Goal: Task Accomplishment & Management: Book appointment/travel/reservation

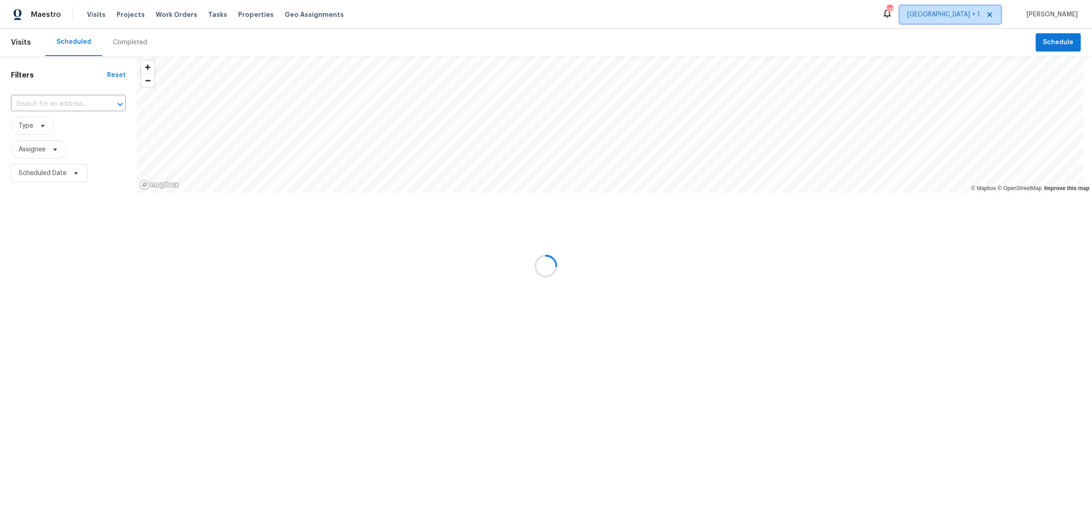
click at [981, 15] on span "[GEOGRAPHIC_DATA] + 1" at bounding box center [944, 14] width 73 height 9
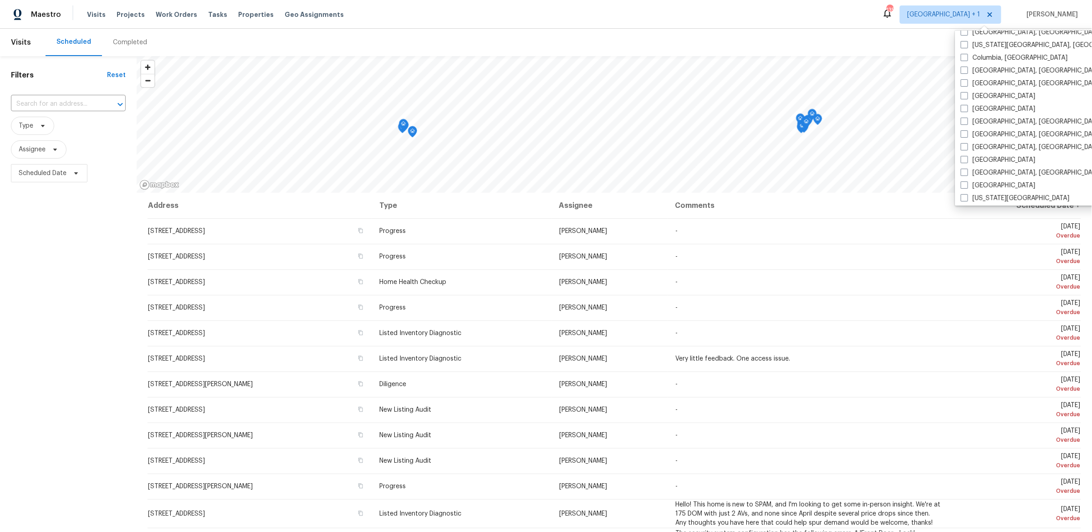
scroll to position [245, 0]
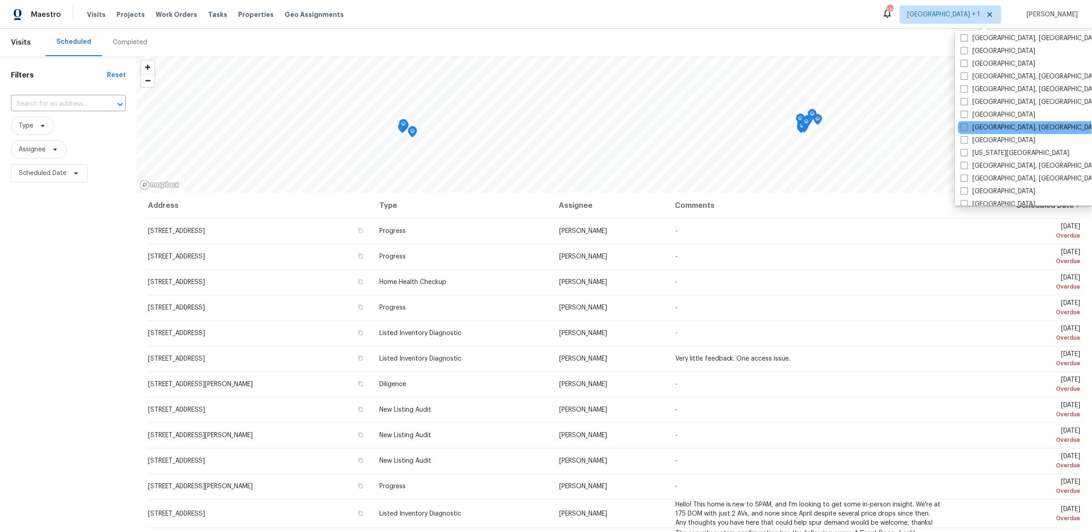
click at [983, 123] on label "[GEOGRAPHIC_DATA], [GEOGRAPHIC_DATA]" at bounding box center [1031, 127] width 141 height 9
click at [967, 123] on input "[GEOGRAPHIC_DATA], [GEOGRAPHIC_DATA]" at bounding box center [964, 126] width 6 height 6
checkbox input "true"
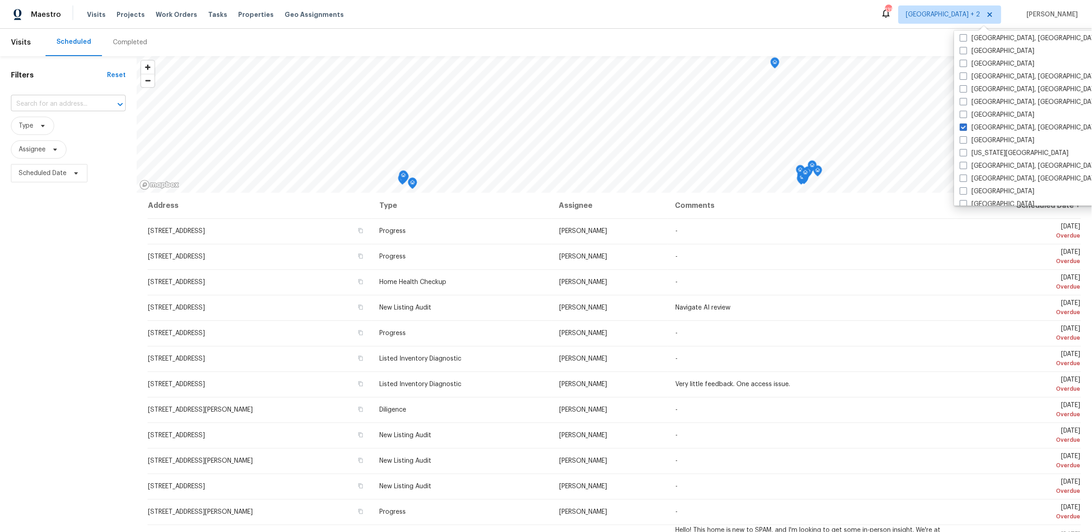
click at [75, 103] on input "text" at bounding box center [55, 104] width 89 height 14
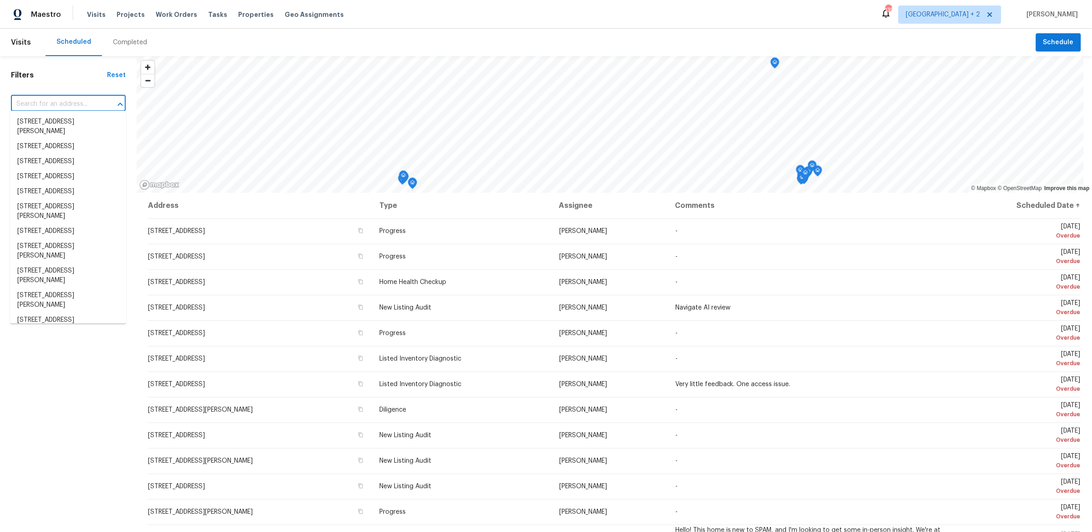
paste input "[STREET_ADDRESS][PERSON_NAME]"
type input "[STREET_ADDRESS][PERSON_NAME]"
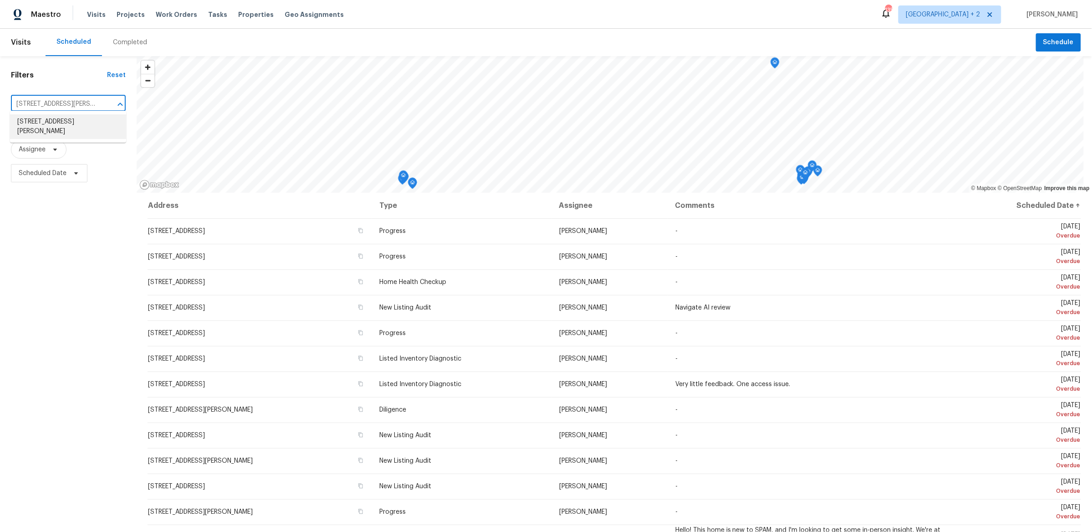
click at [76, 128] on li "[STREET_ADDRESS][PERSON_NAME]" at bounding box center [68, 126] width 116 height 25
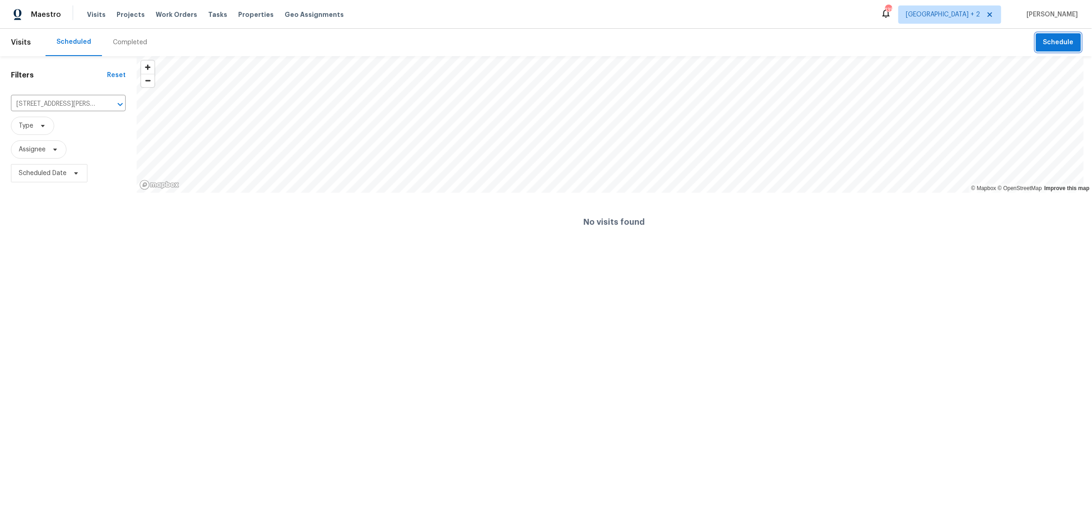
click at [1038, 48] on button "Schedule" at bounding box center [1058, 42] width 45 height 19
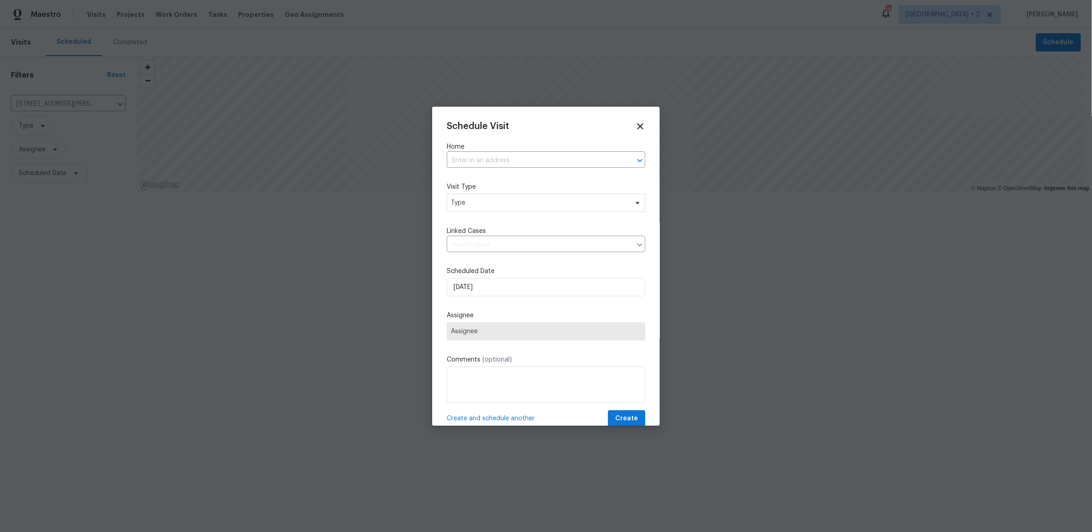
click at [500, 166] on div "Schedule Visit Home ​ Visit Type Type Linked Cases ​ Scheduled Date [DATE] Assi…" at bounding box center [546, 274] width 199 height 306
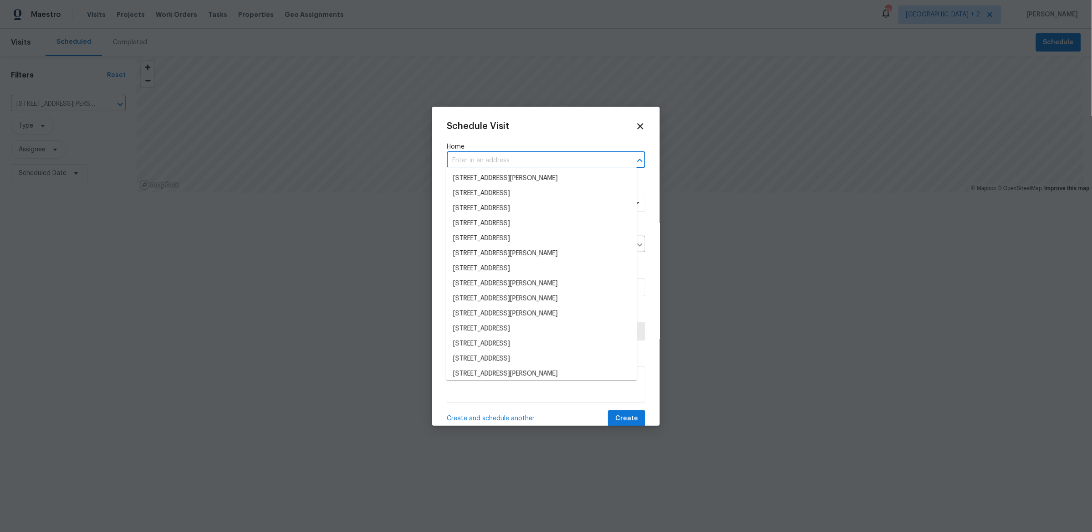
click at [499, 155] on input "text" at bounding box center [533, 161] width 173 height 14
paste input "[STREET_ADDRESS][PERSON_NAME]"
type input "[STREET_ADDRESS][PERSON_NAME]"
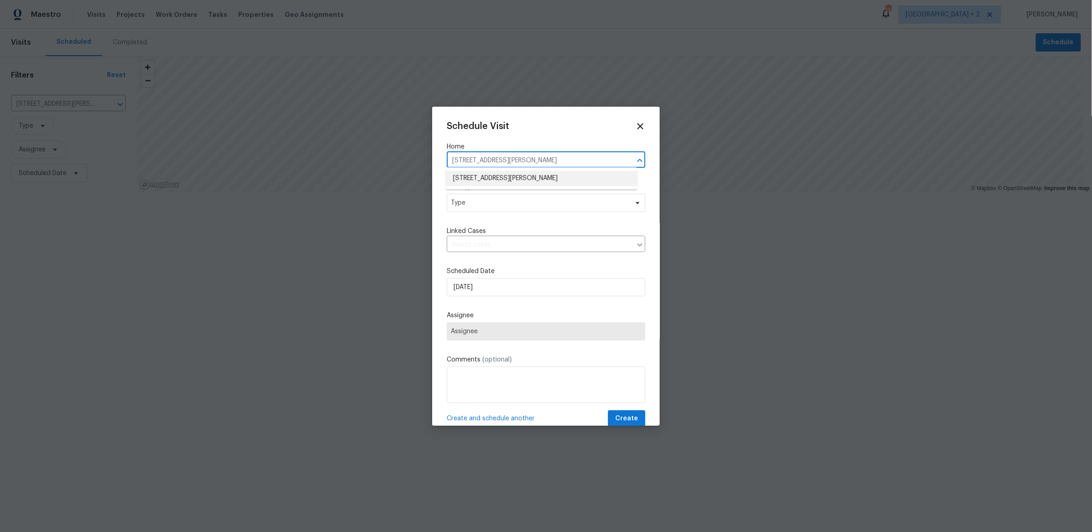
click at [513, 176] on li "[STREET_ADDRESS][PERSON_NAME]" at bounding box center [542, 178] width 192 height 15
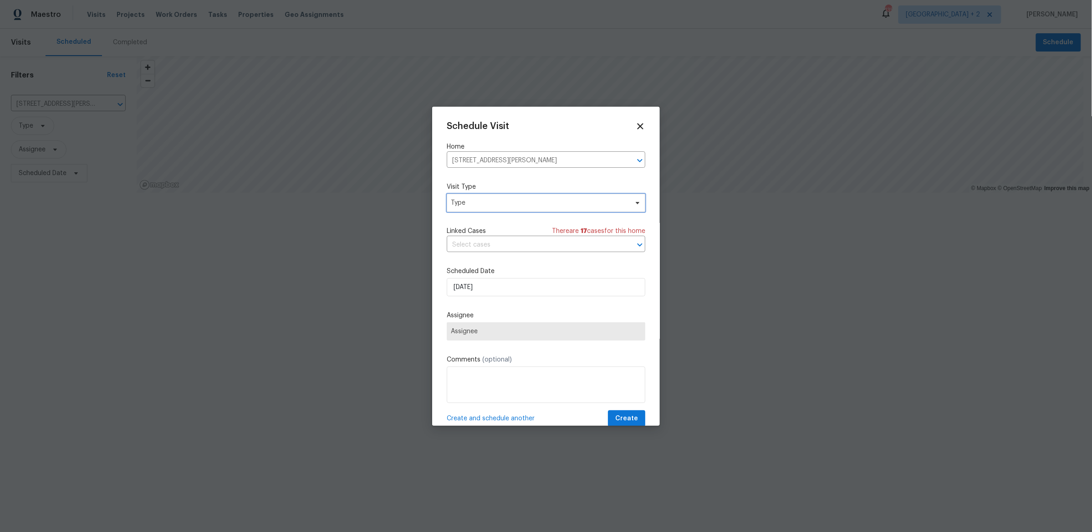
click at [482, 205] on span "Type" at bounding box center [546, 203] width 199 height 18
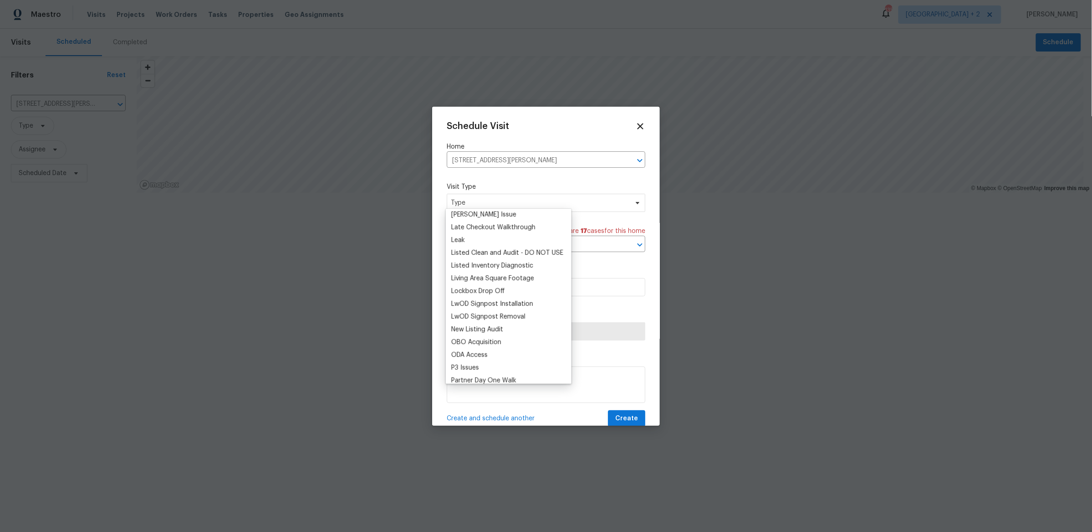
scroll to position [754, 0]
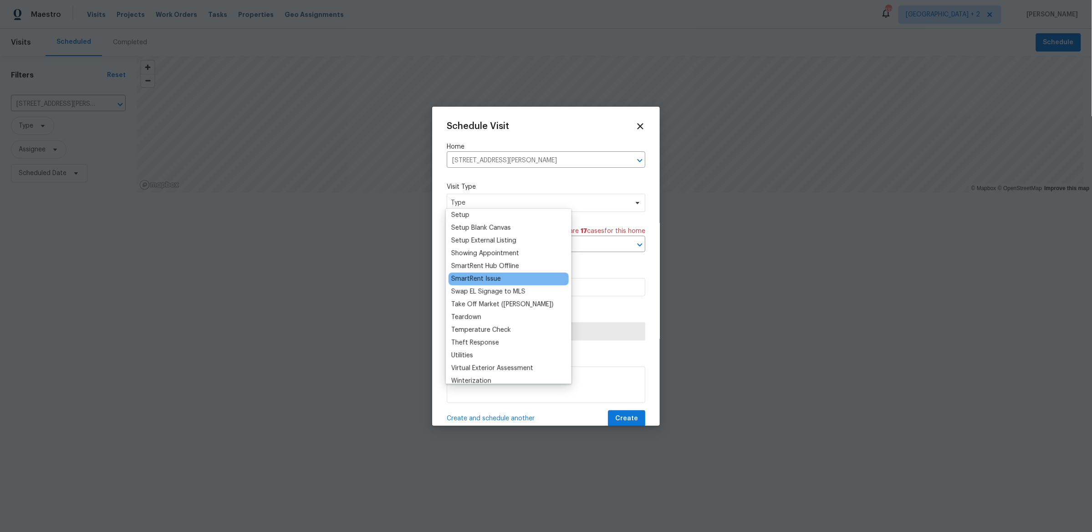
click at [494, 274] on div "SmartRent Issue" at bounding box center [476, 278] width 50 height 9
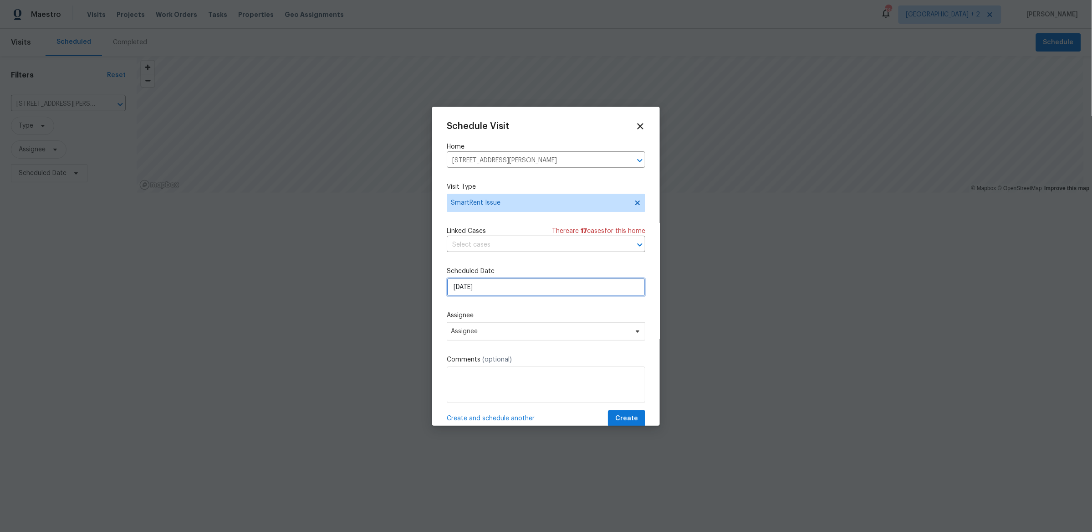
click at [498, 278] on input "[DATE]" at bounding box center [546, 287] width 199 height 18
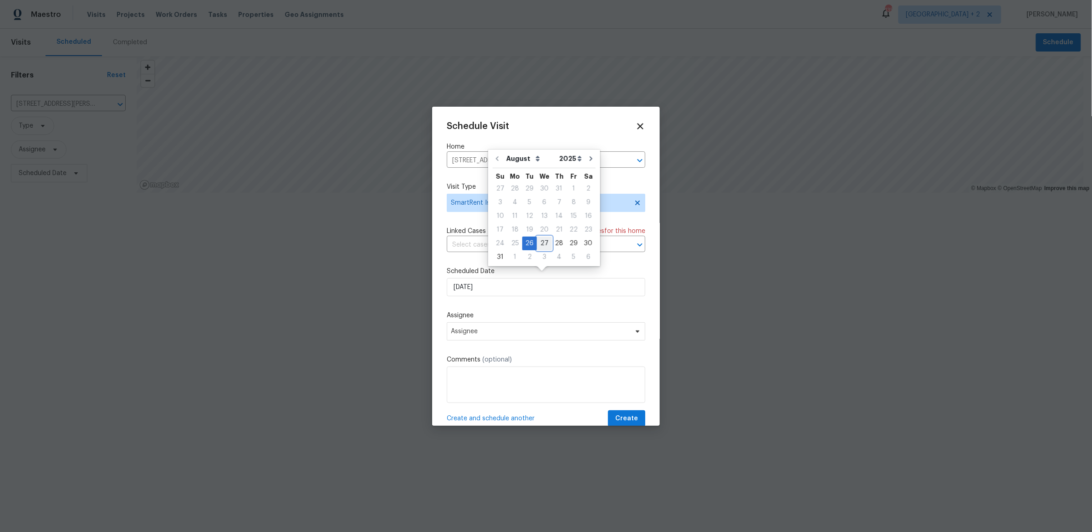
click at [540, 247] on div "27" at bounding box center [544, 243] width 15 height 13
type input "[DATE]"
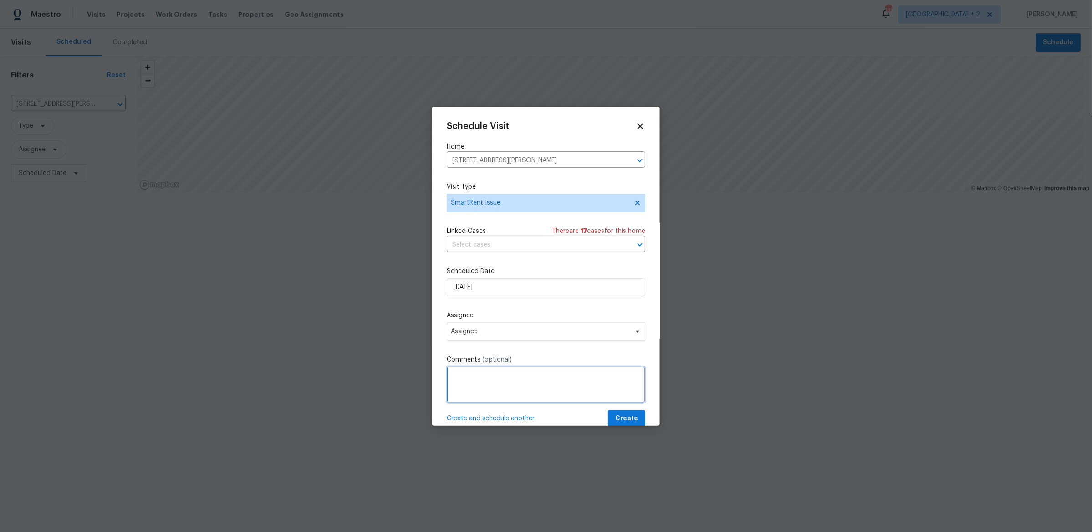
click at [514, 387] on textarea at bounding box center [546, 384] width 199 height 36
paste textarea "It looks like some sensors are offline (Front Motion Sensor, Back Motion Sensor…"
click at [559, 375] on textarea "It looks like some sensors are offline (Front Motion Sensor, Back Motion Sensor…" at bounding box center [546, 384] width 199 height 36
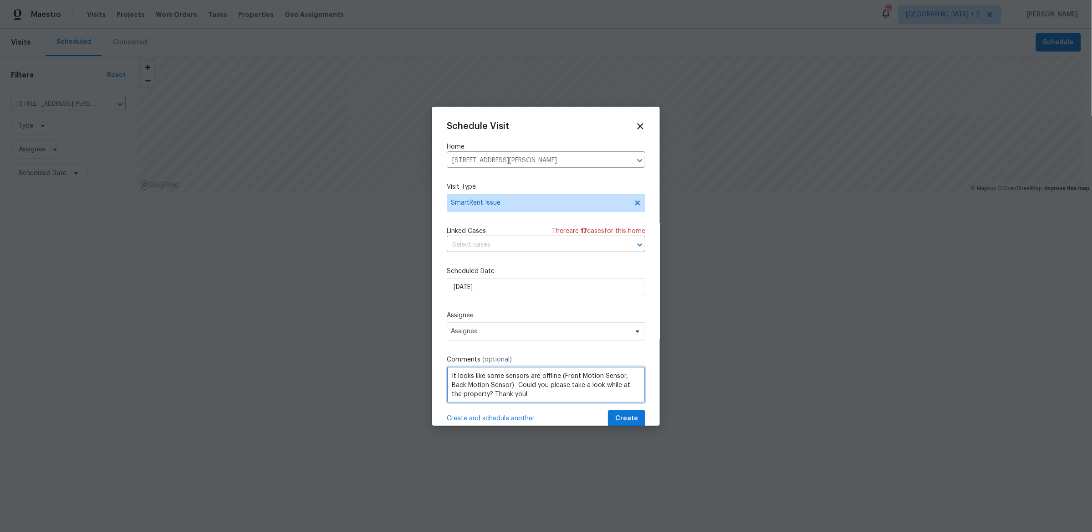
drag, startPoint x: 512, startPoint y: 373, endPoint x: 486, endPoint y: 367, distance: 27.5
click at [486, 367] on textarea "It looks like some sensors are offline (Front Motion Sensor, Back Motion Sensor…" at bounding box center [546, 384] width 199 height 36
paste textarea "Back Motion Sensor"
click at [482, 366] on textarea "It looks likethe Back Motion Sensor is offline,- Could you please take a look w…" at bounding box center [546, 384] width 199 height 36
type textarea "It looks like the Back Motion Sensor is offline,- Could you please take a look …"
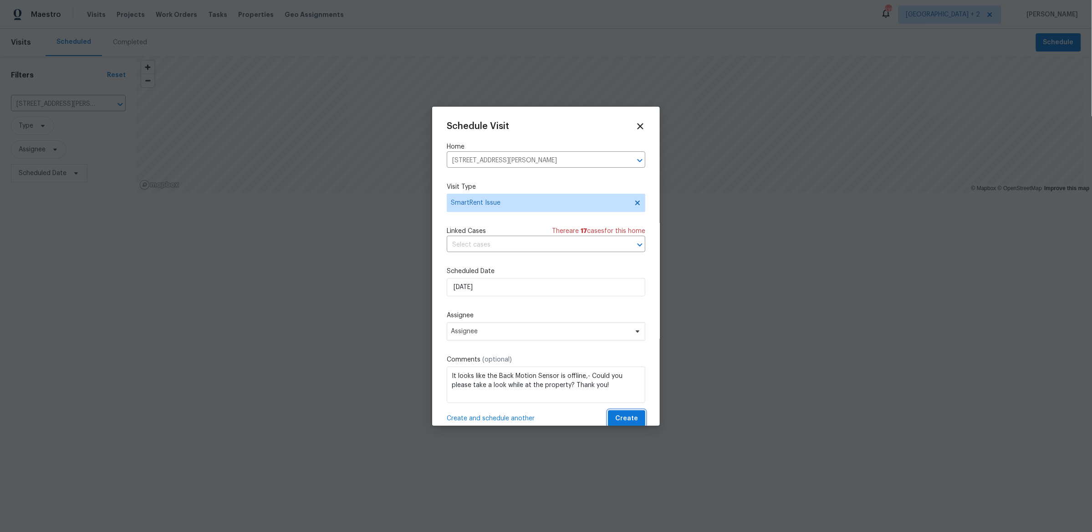
click at [622, 413] on span "Create" at bounding box center [626, 418] width 23 height 11
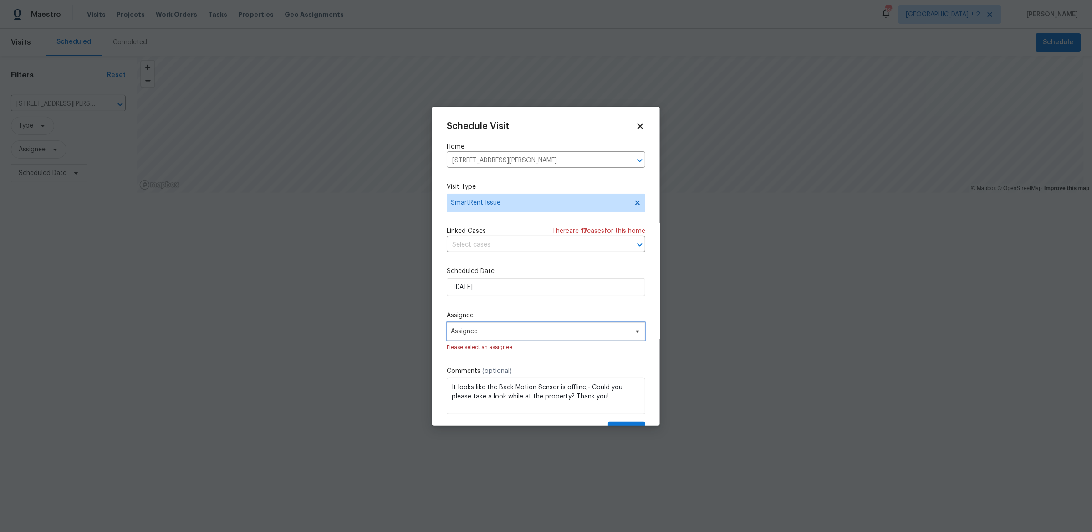
click at [500, 322] on span "Assignee" at bounding box center [546, 331] width 199 height 18
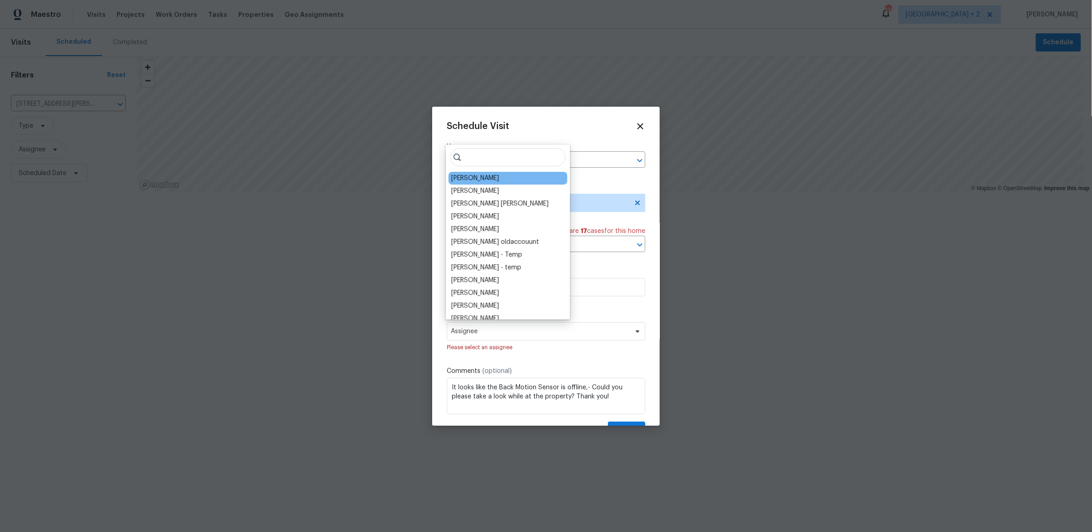
click at [476, 176] on div "[PERSON_NAME]" at bounding box center [475, 178] width 48 height 9
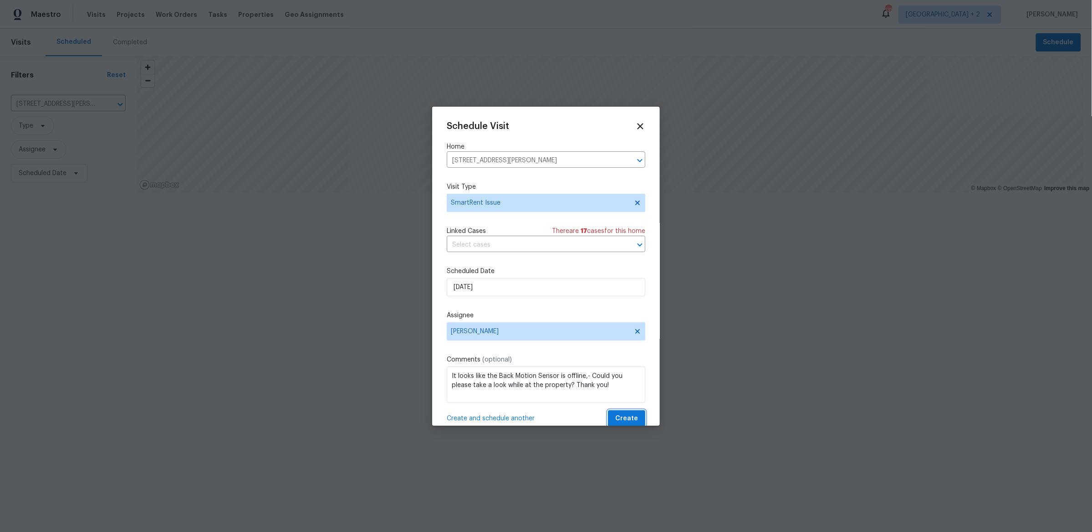
click at [618, 413] on span "Create" at bounding box center [626, 418] width 23 height 11
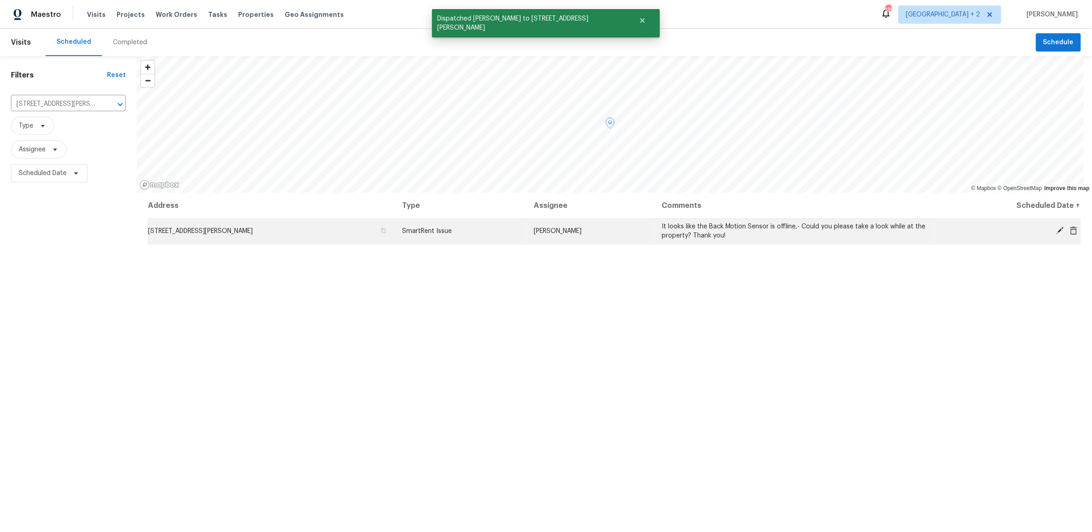
click at [357, 230] on td "[STREET_ADDRESS][PERSON_NAME]" at bounding box center [271, 231] width 247 height 26
